Goal: Information Seeking & Learning: Learn about a topic

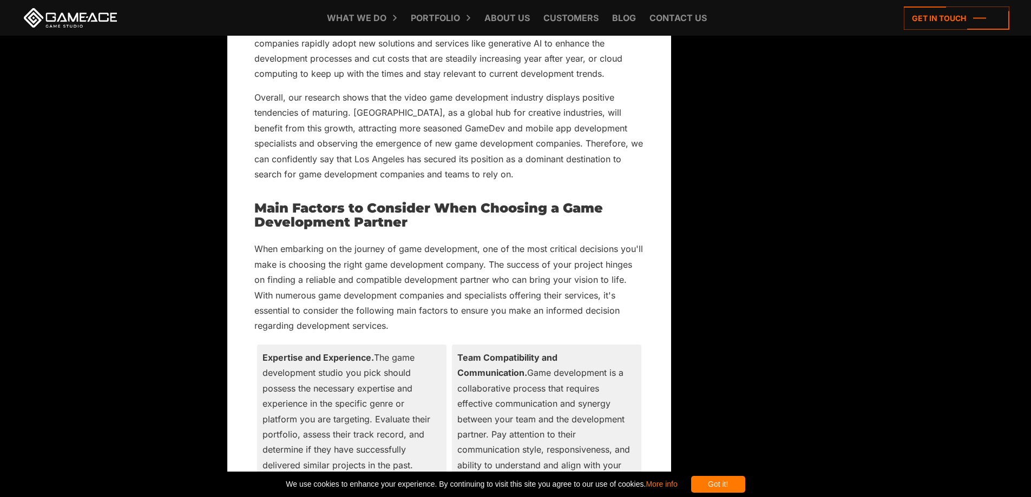
scroll to position [1381, 0]
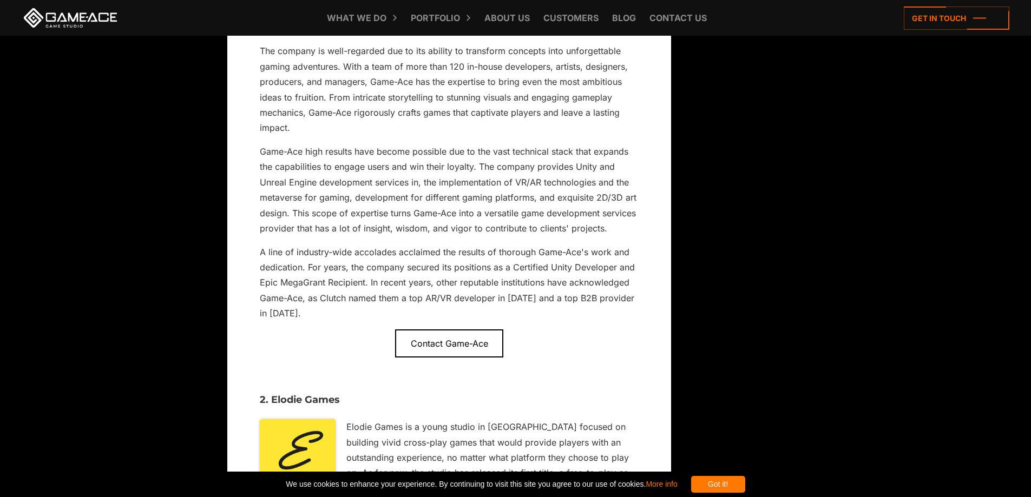
scroll to position [3152, 0]
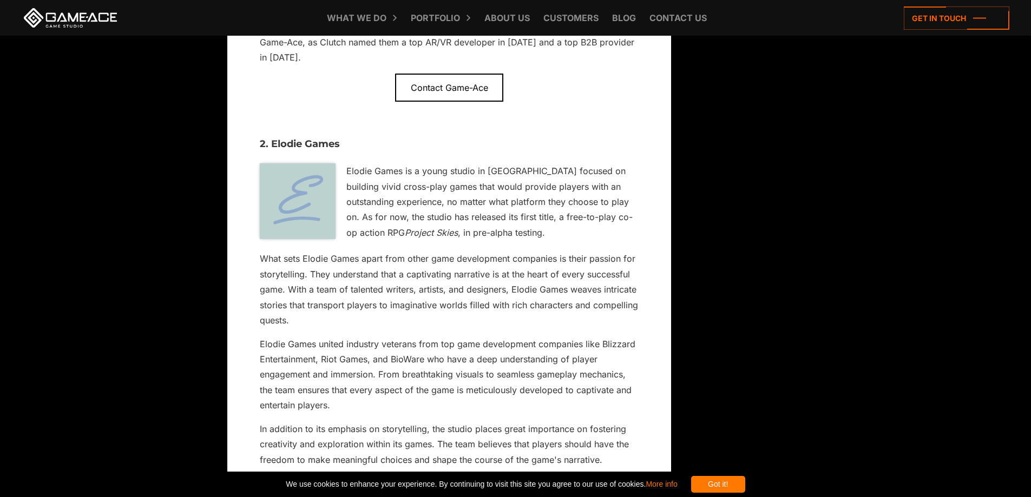
drag, startPoint x: 349, startPoint y: 110, endPoint x: 298, endPoint y: 126, distance: 53.8
click at [299, 122] on div "2. Elodie Games Elodie Games is a young studio in [GEOGRAPHIC_DATA] focused on …" at bounding box center [449, 320] width 390 height 404
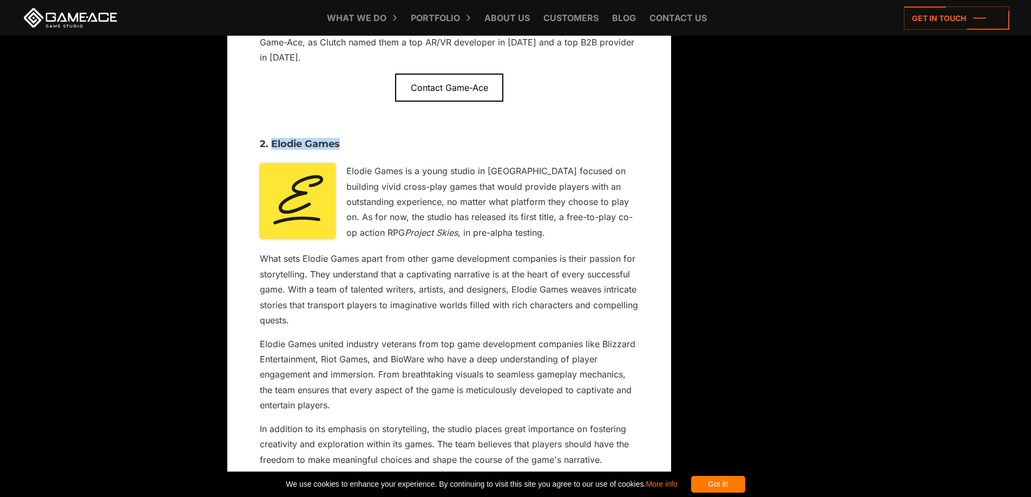
drag, startPoint x: 273, startPoint y: 110, endPoint x: 378, endPoint y: 113, distance: 105.6
click at [378, 139] on Games "2. Elodie Games" at bounding box center [449, 144] width 379 height 11
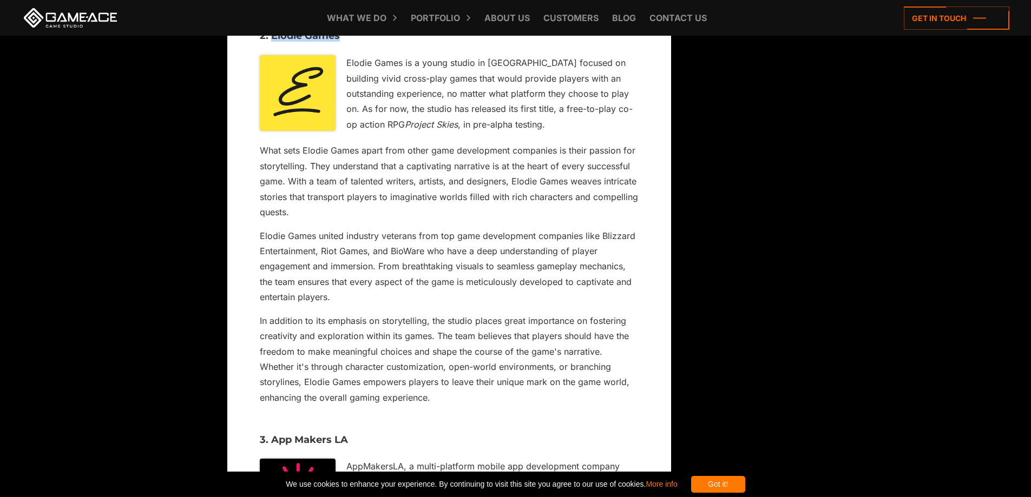
copy Games "Elodie Games"
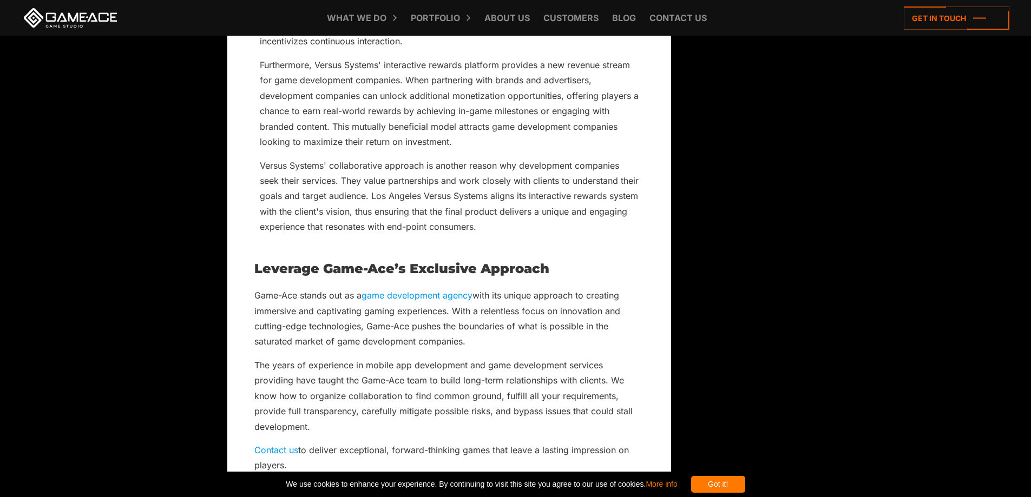
scroll to position [6833, 0]
